Goal: Find specific page/section: Find specific page/section

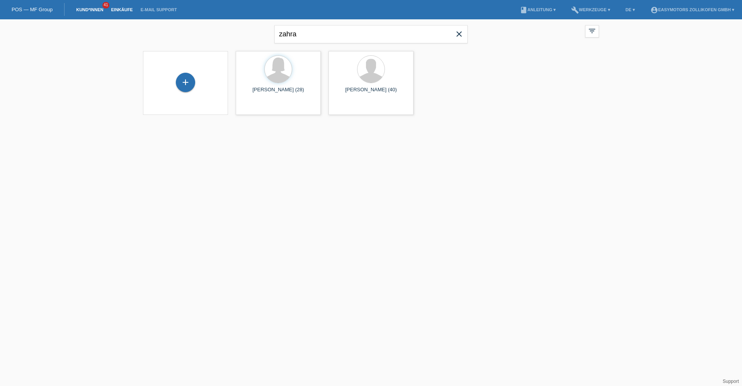
click at [126, 11] on link "Einkäufe" at bounding box center [121, 9] width 29 height 5
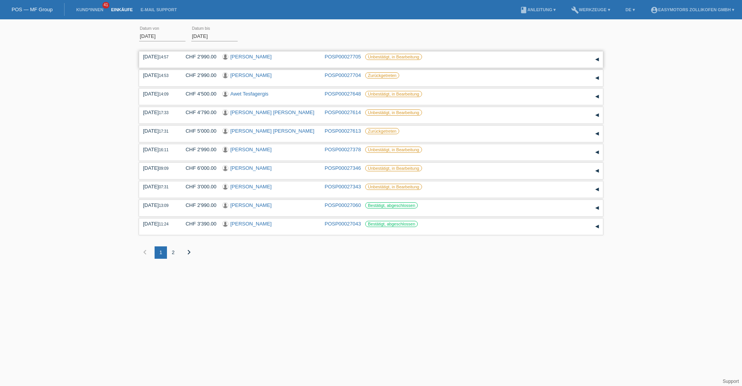
click at [242, 56] on link "[PERSON_NAME]" at bounding box center [250, 57] width 41 height 6
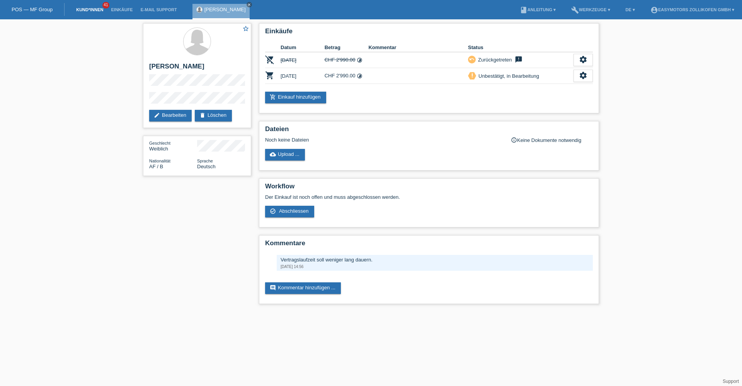
click at [91, 7] on link "Kund*innen" at bounding box center [89, 9] width 35 height 5
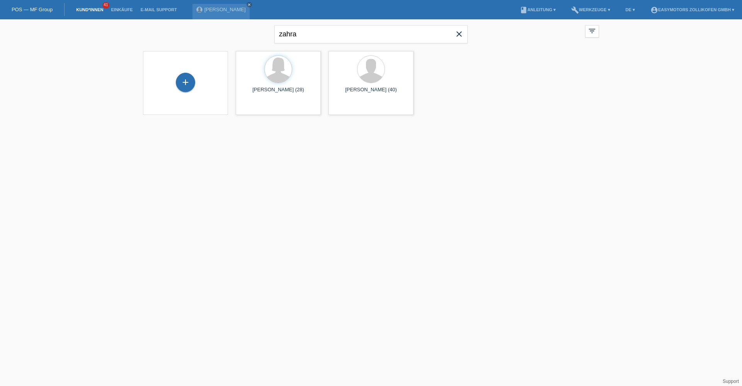
click at [113, 6] on li "Einkäufe" at bounding box center [121, 10] width 29 height 20
click at [115, 9] on link "Einkäufe" at bounding box center [121, 9] width 29 height 5
